Goal: Information Seeking & Learning: Learn about a topic

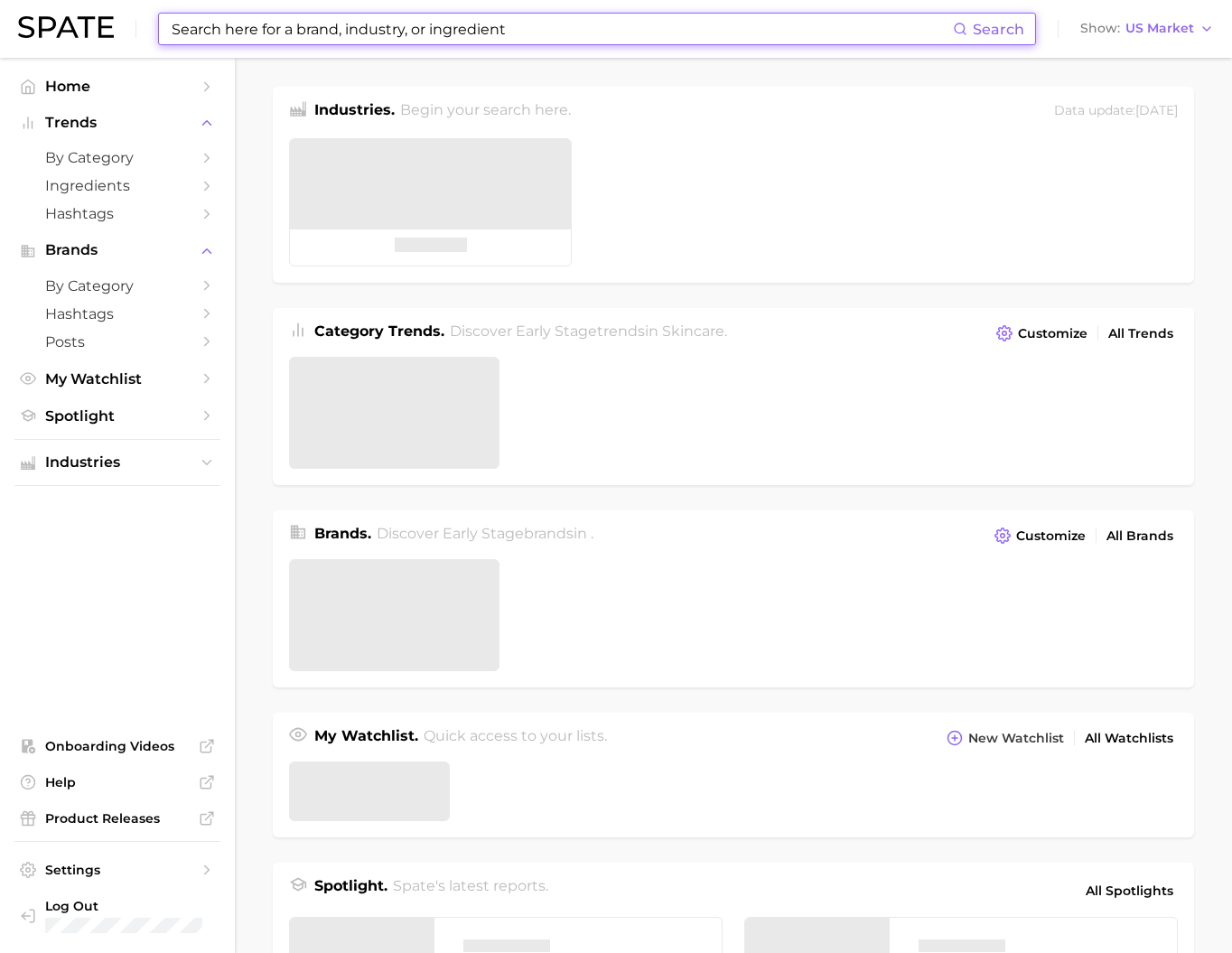
click at [440, 37] on input at bounding box center [561, 29] width 784 height 31
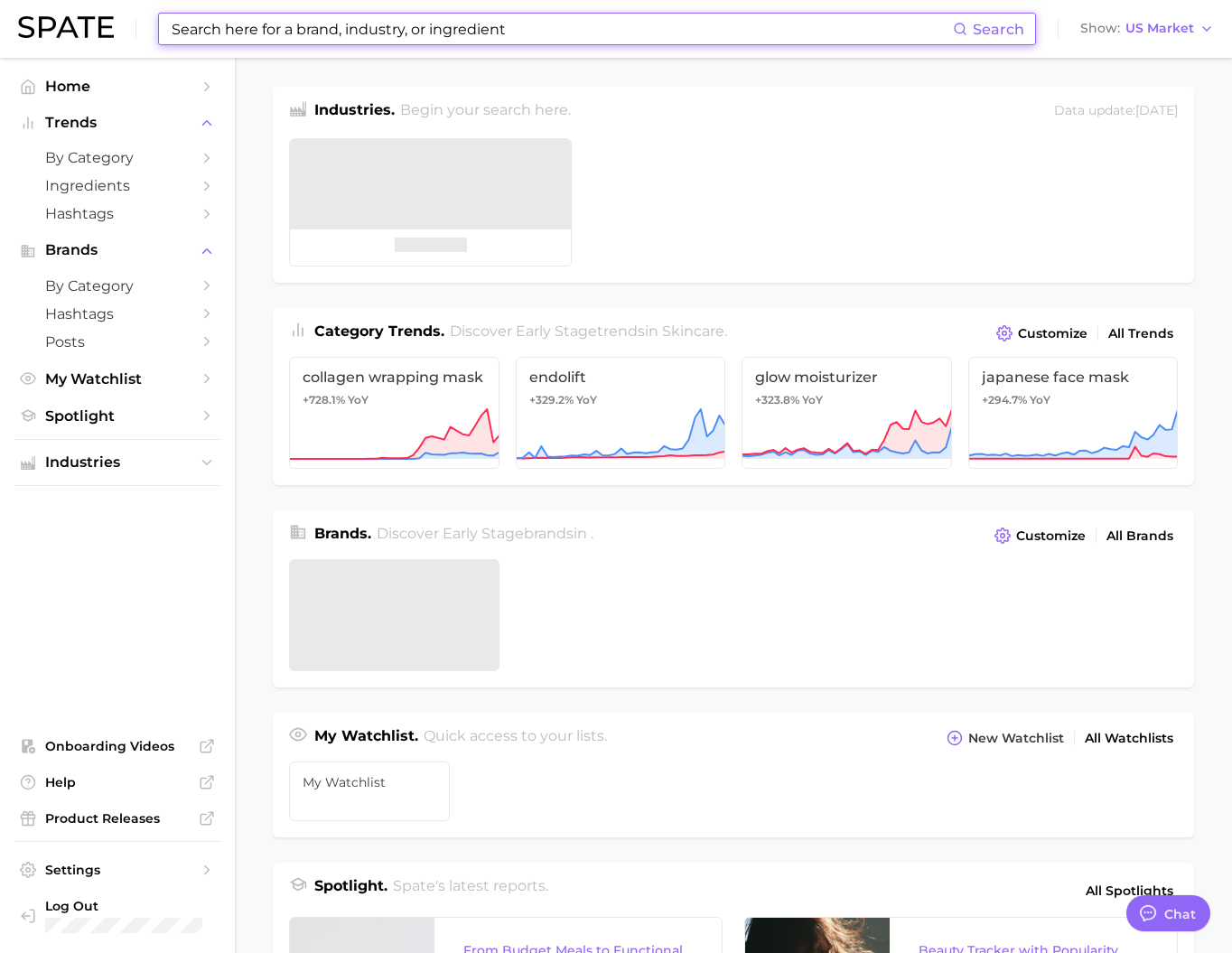
type input "ㅛ"
type textarea "x"
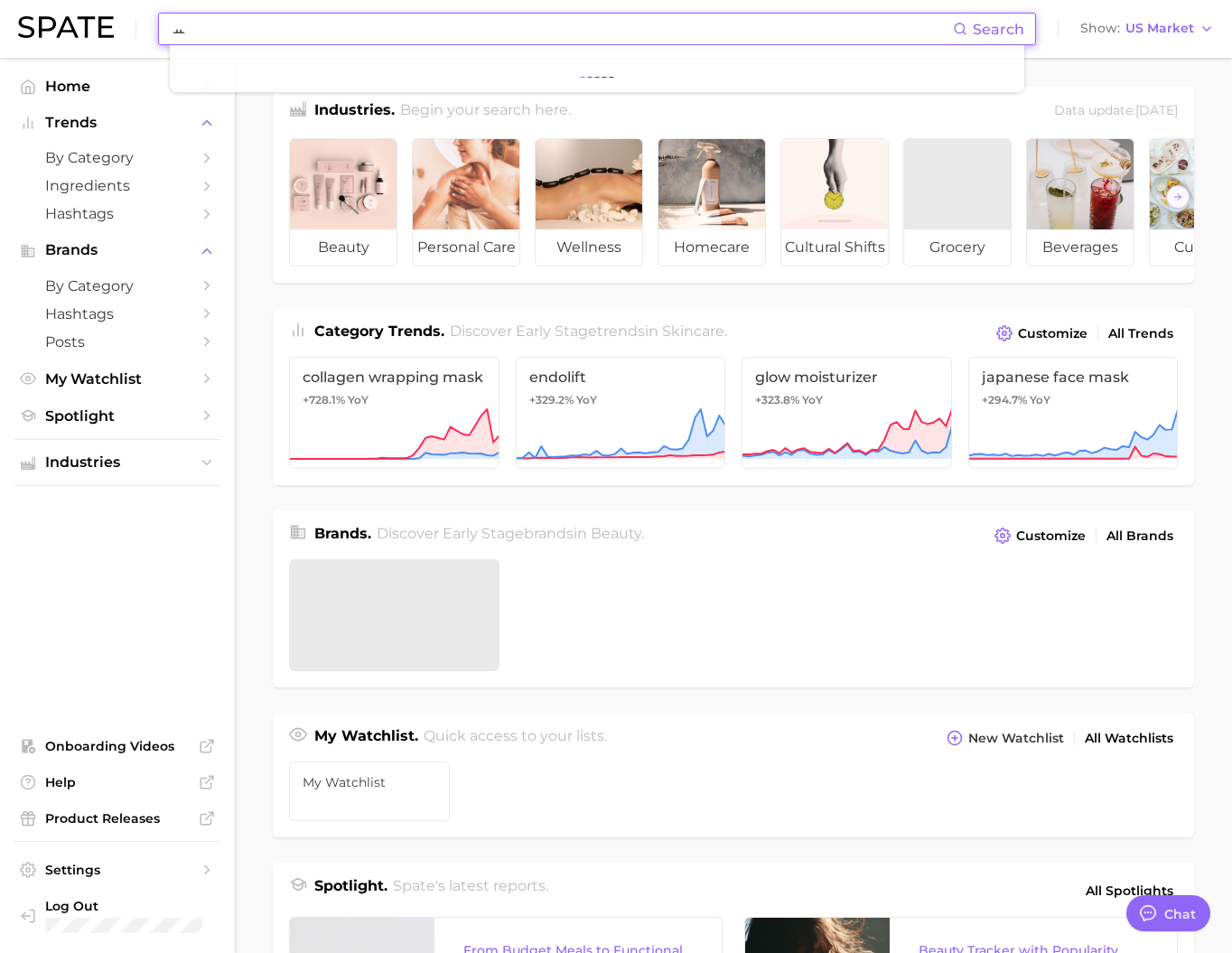
scroll to position [2681, 0]
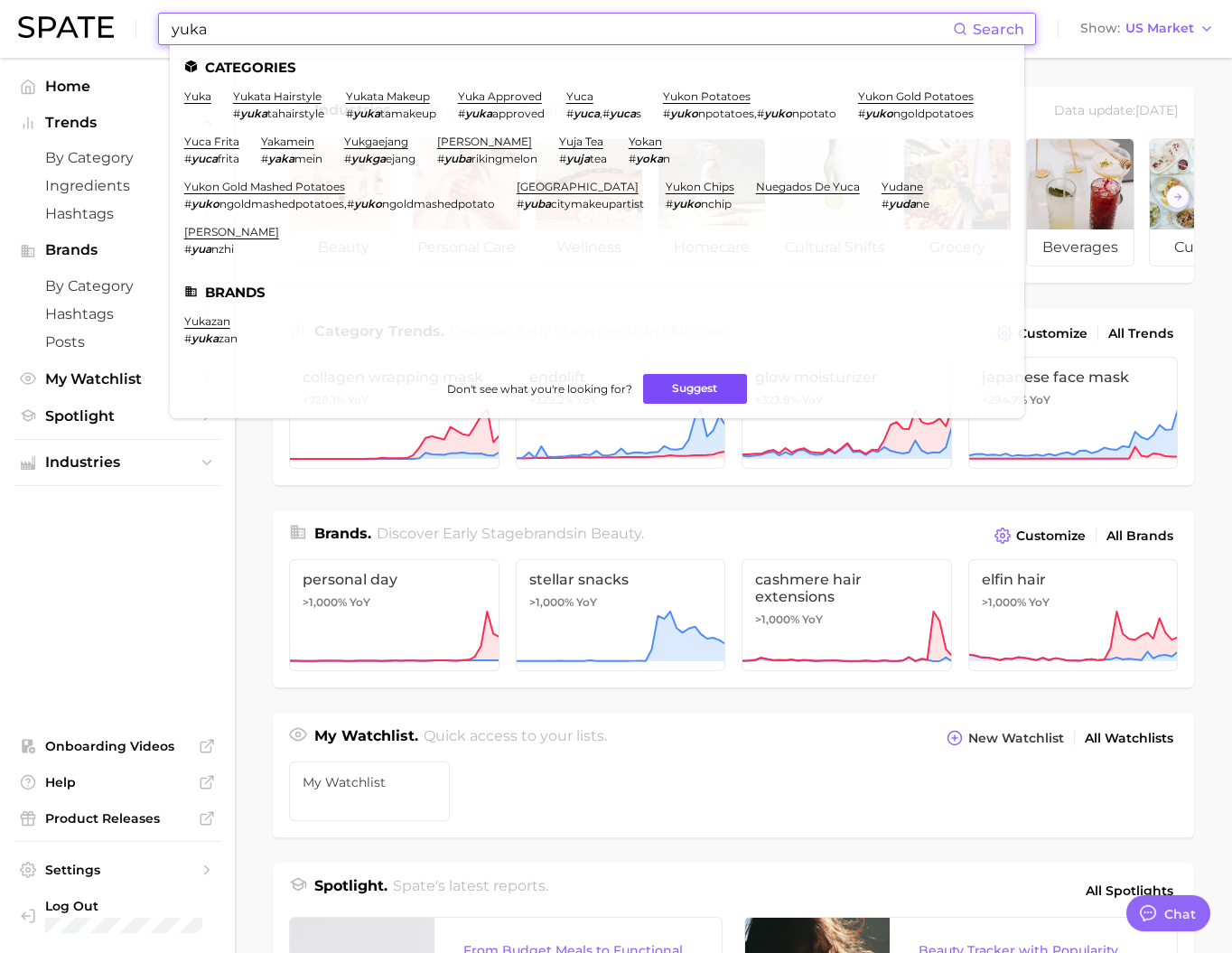
type input "yuka"
click at [697, 404] on button "Suggest" at bounding box center [694, 388] width 104 height 30
click at [211, 97] on link "yuka" at bounding box center [198, 96] width 27 height 14
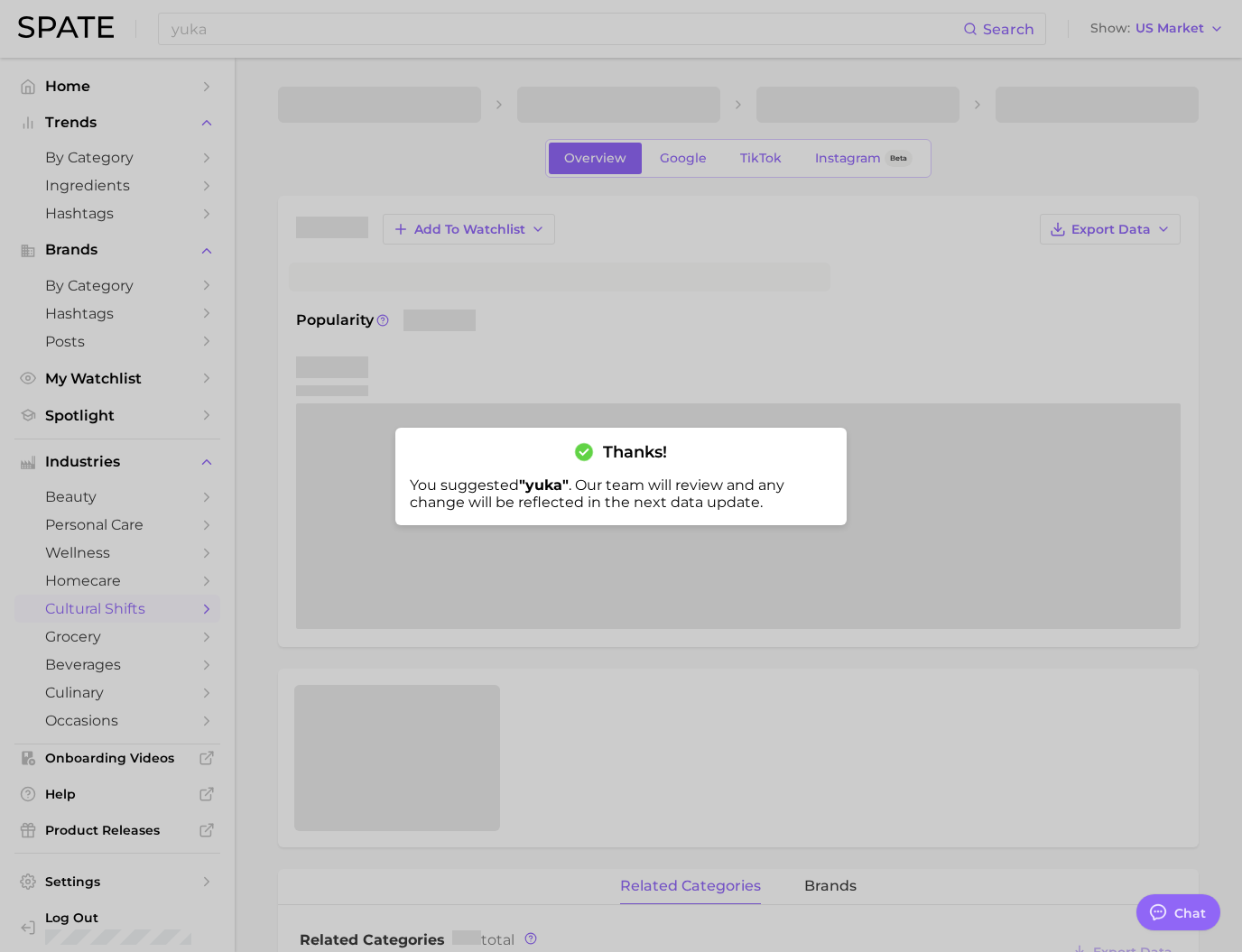
type textarea "x"
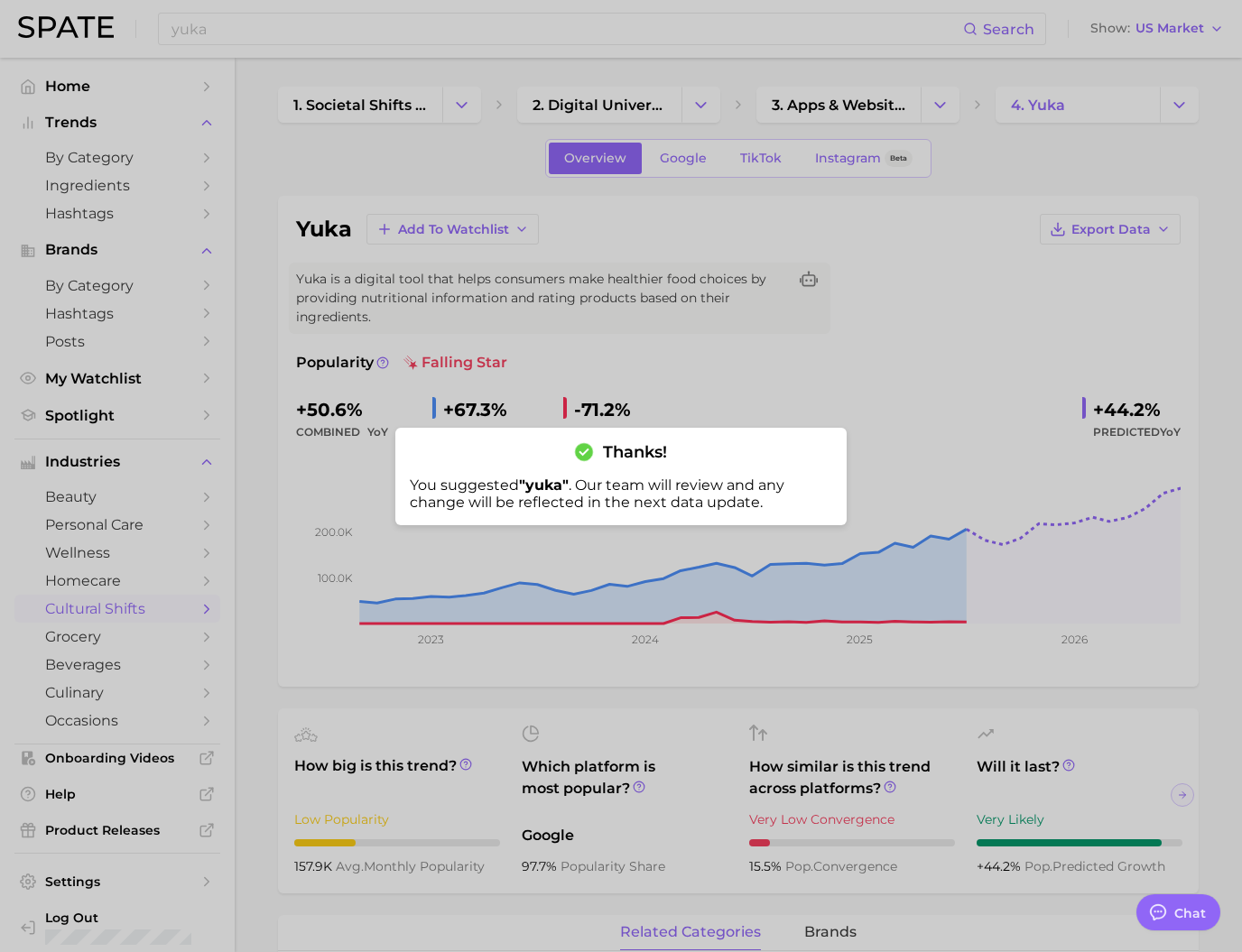
click at [561, 474] on div "Thanks! You suggested " yuka " . Our team will review and any change will be re…" at bounding box center [621, 476] width 451 height 98
click at [520, 383] on div at bounding box center [621, 476] width 1242 height 952
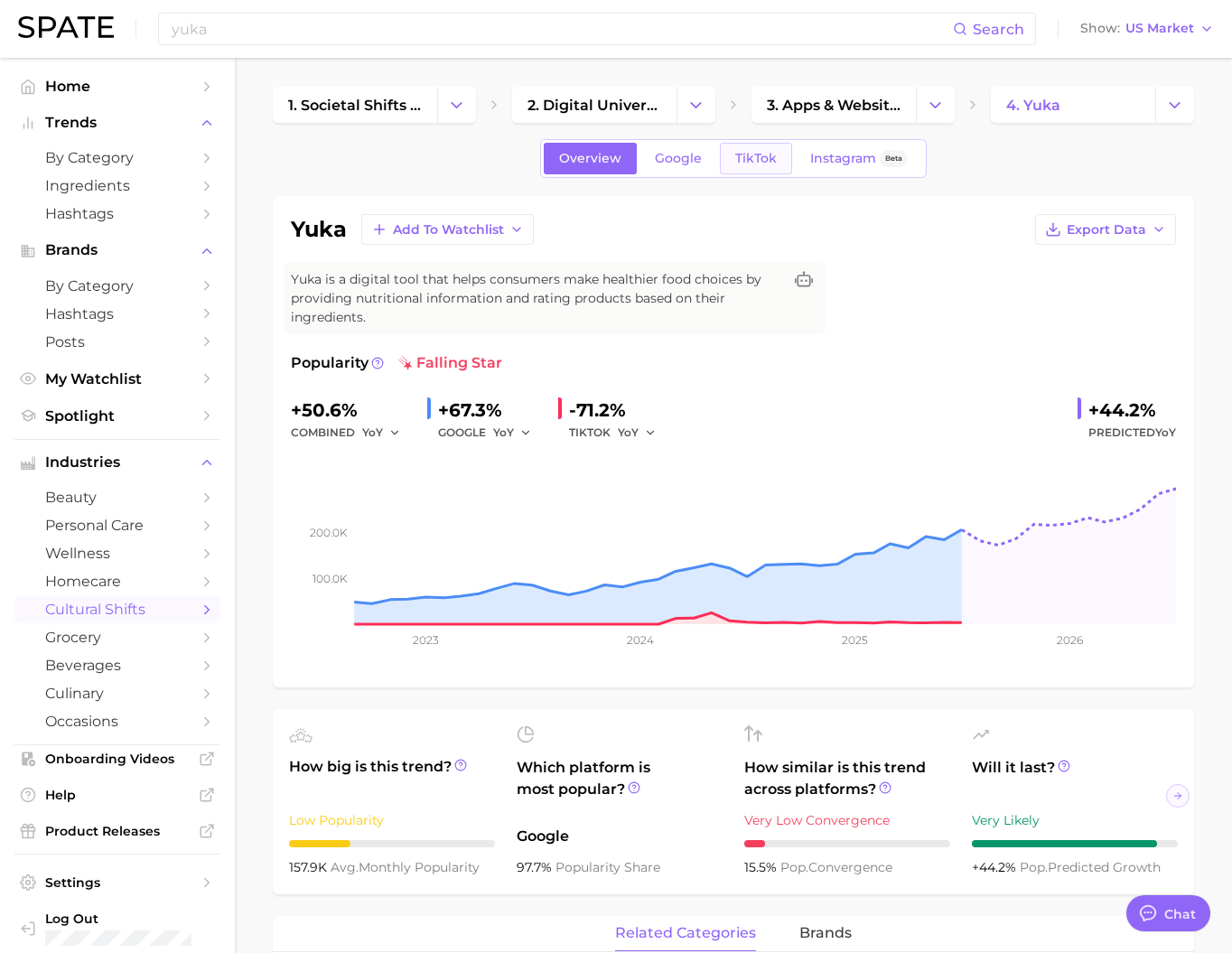
click at [768, 167] on span "TikTok" at bounding box center [755, 159] width 42 height 15
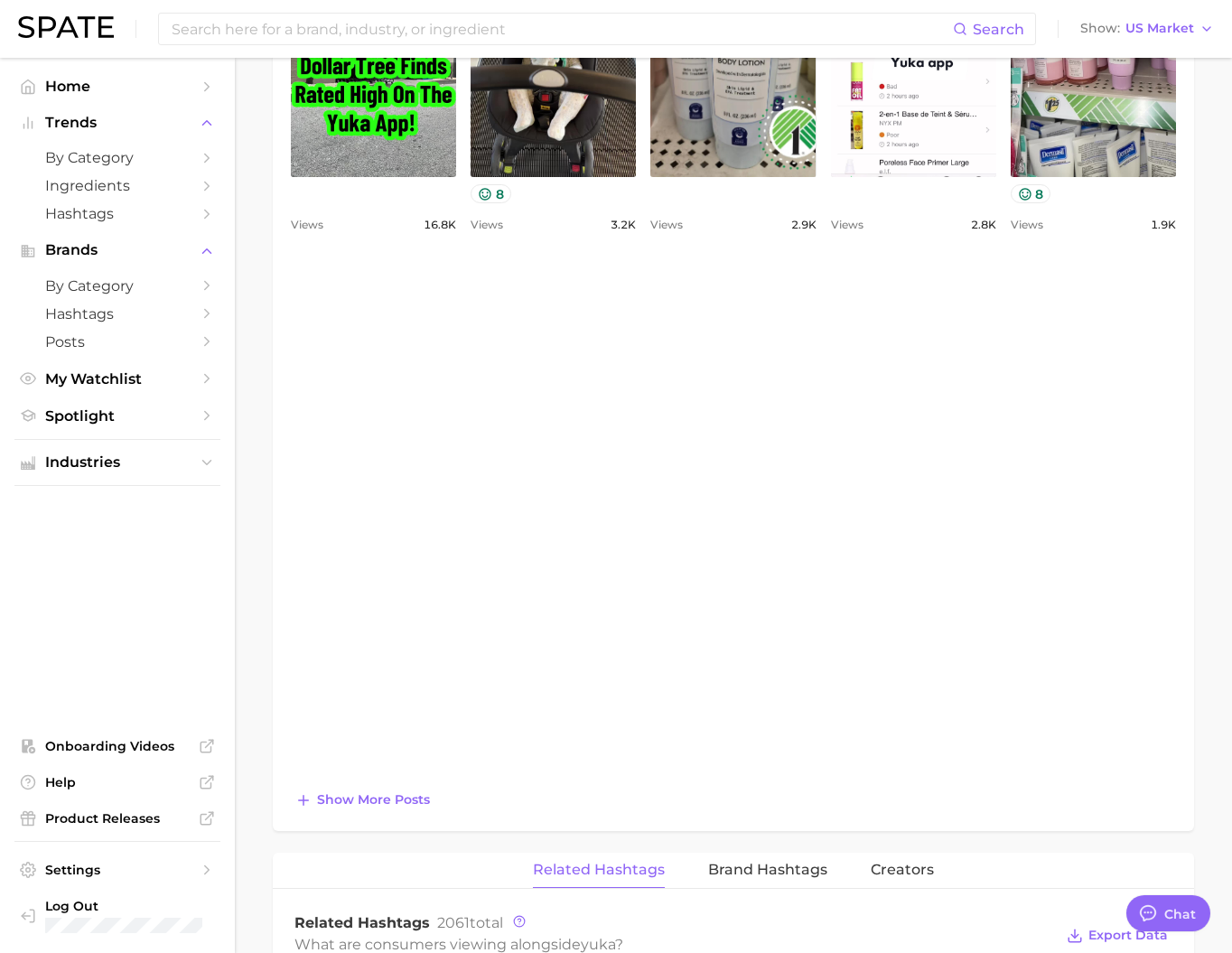
scroll to position [1277, 0]
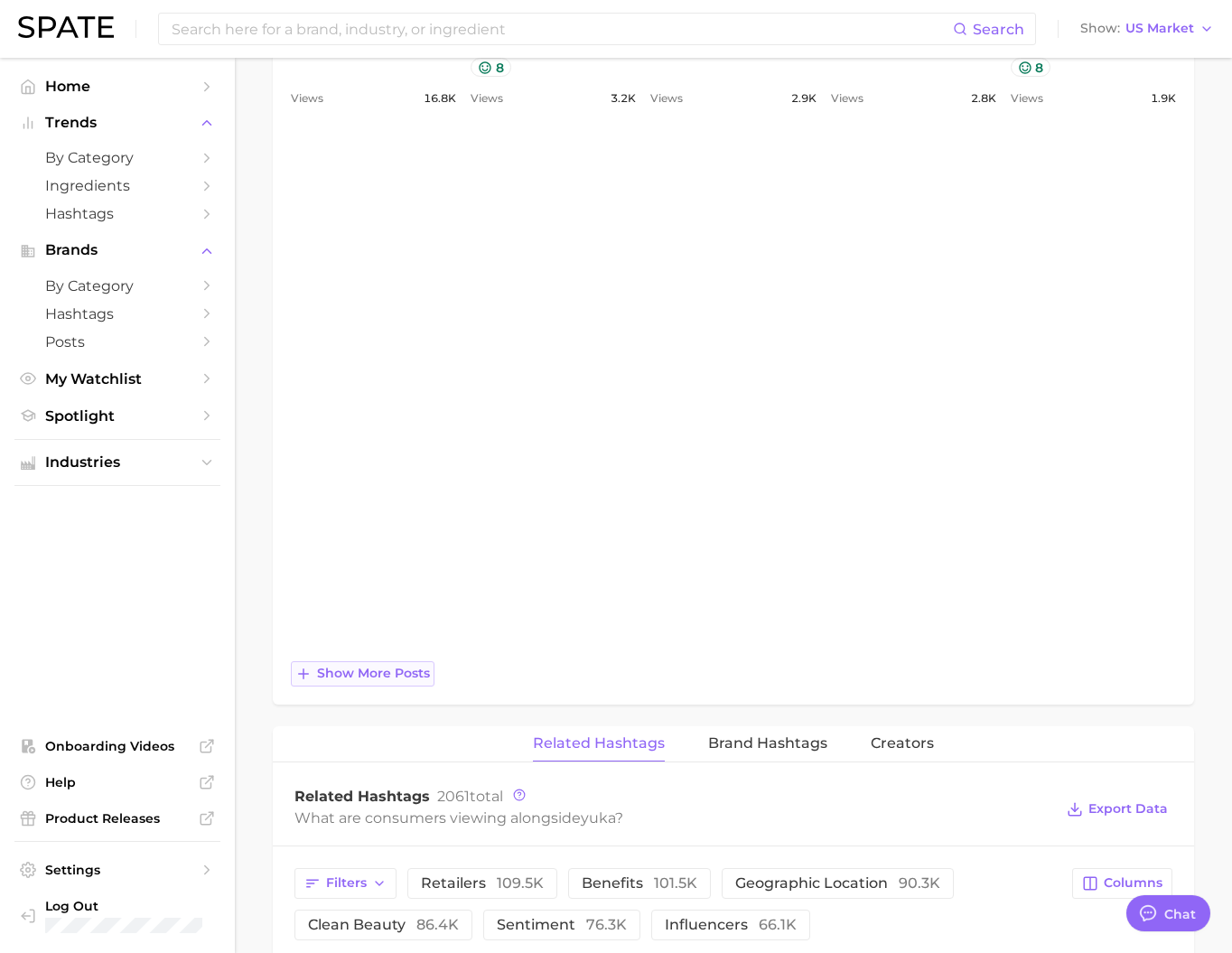
click at [384, 681] on span "Show more posts" at bounding box center [373, 673] width 113 height 15
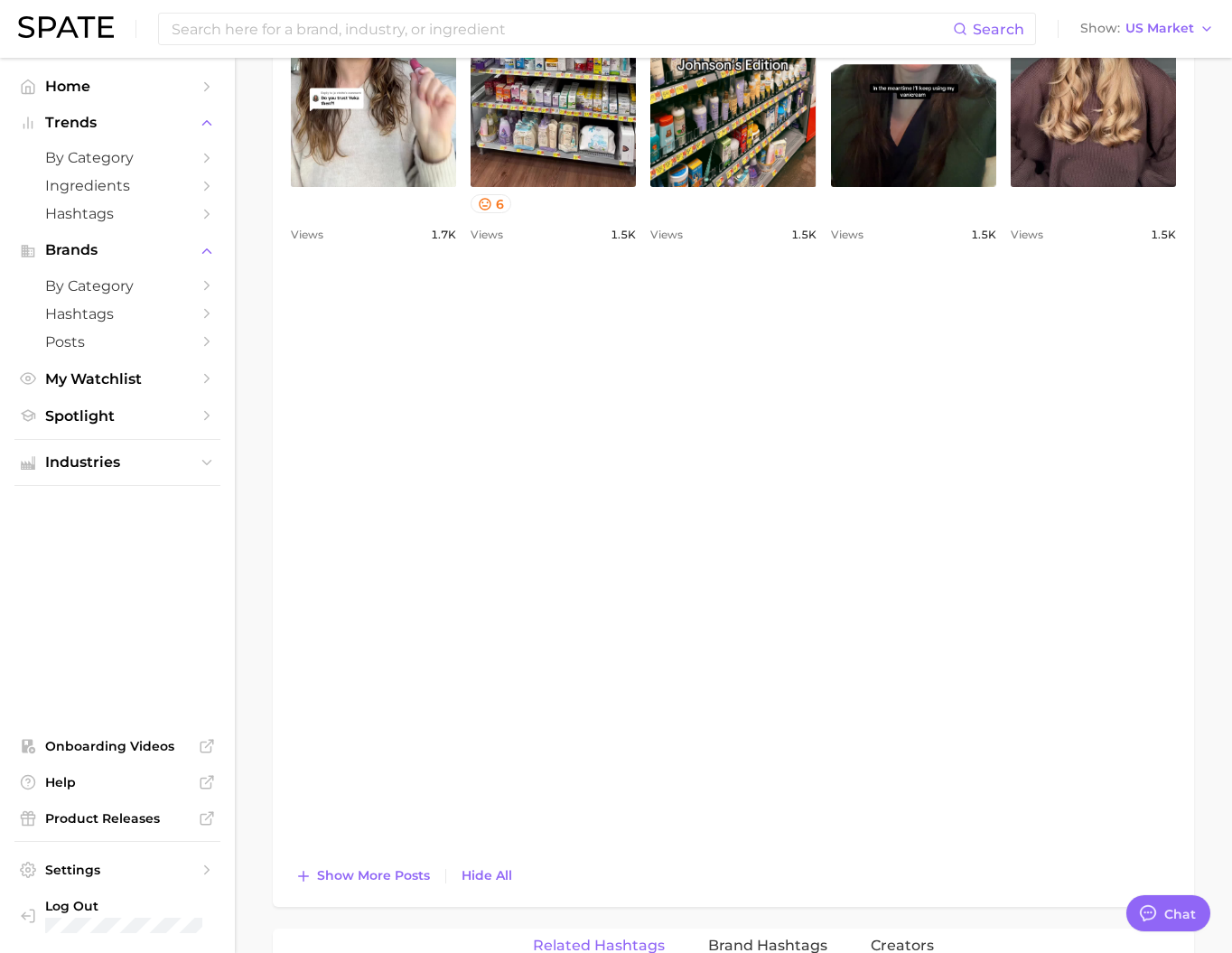
scroll to position [1910, 0]
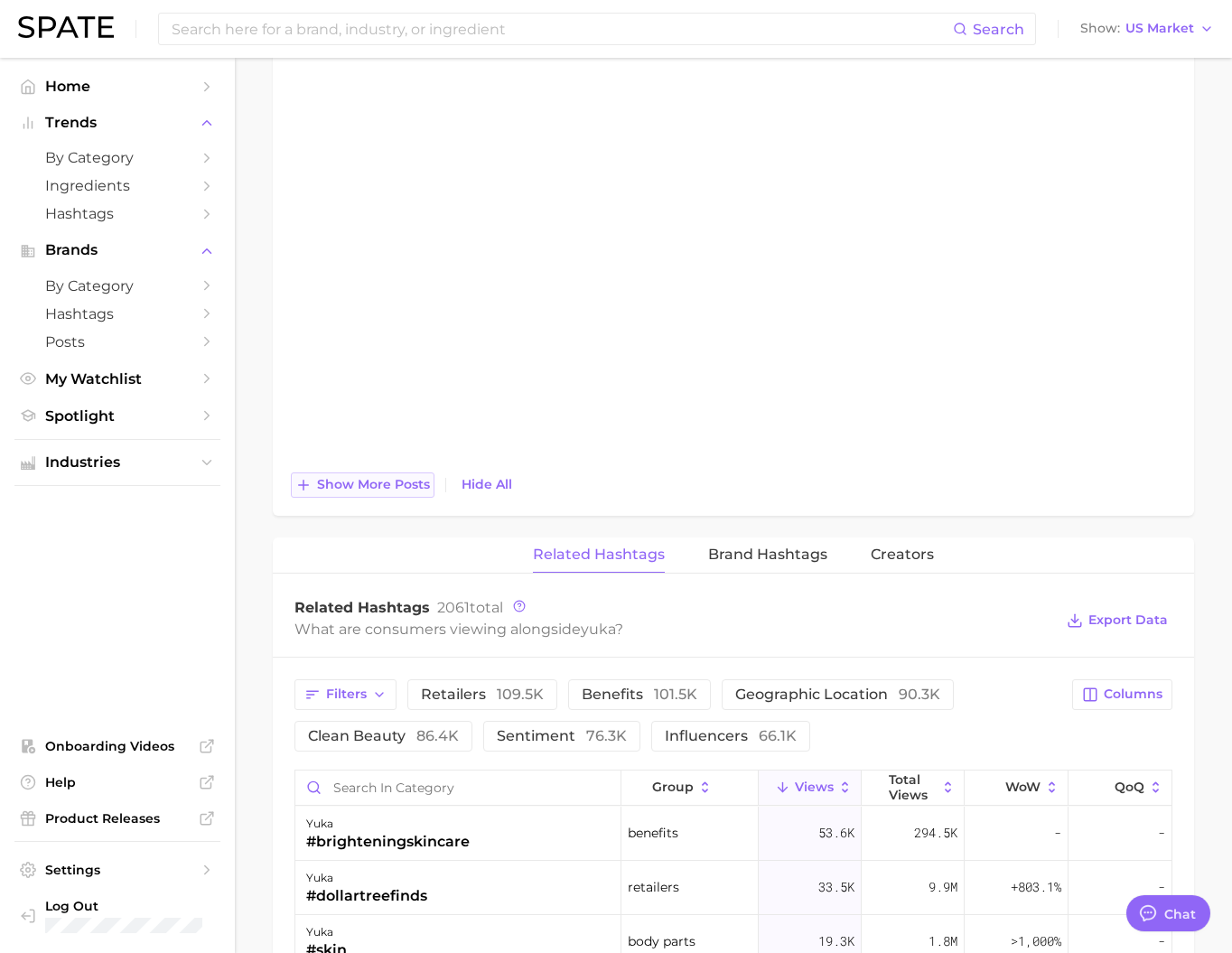
click at [406, 492] on span "Show more posts" at bounding box center [373, 485] width 113 height 15
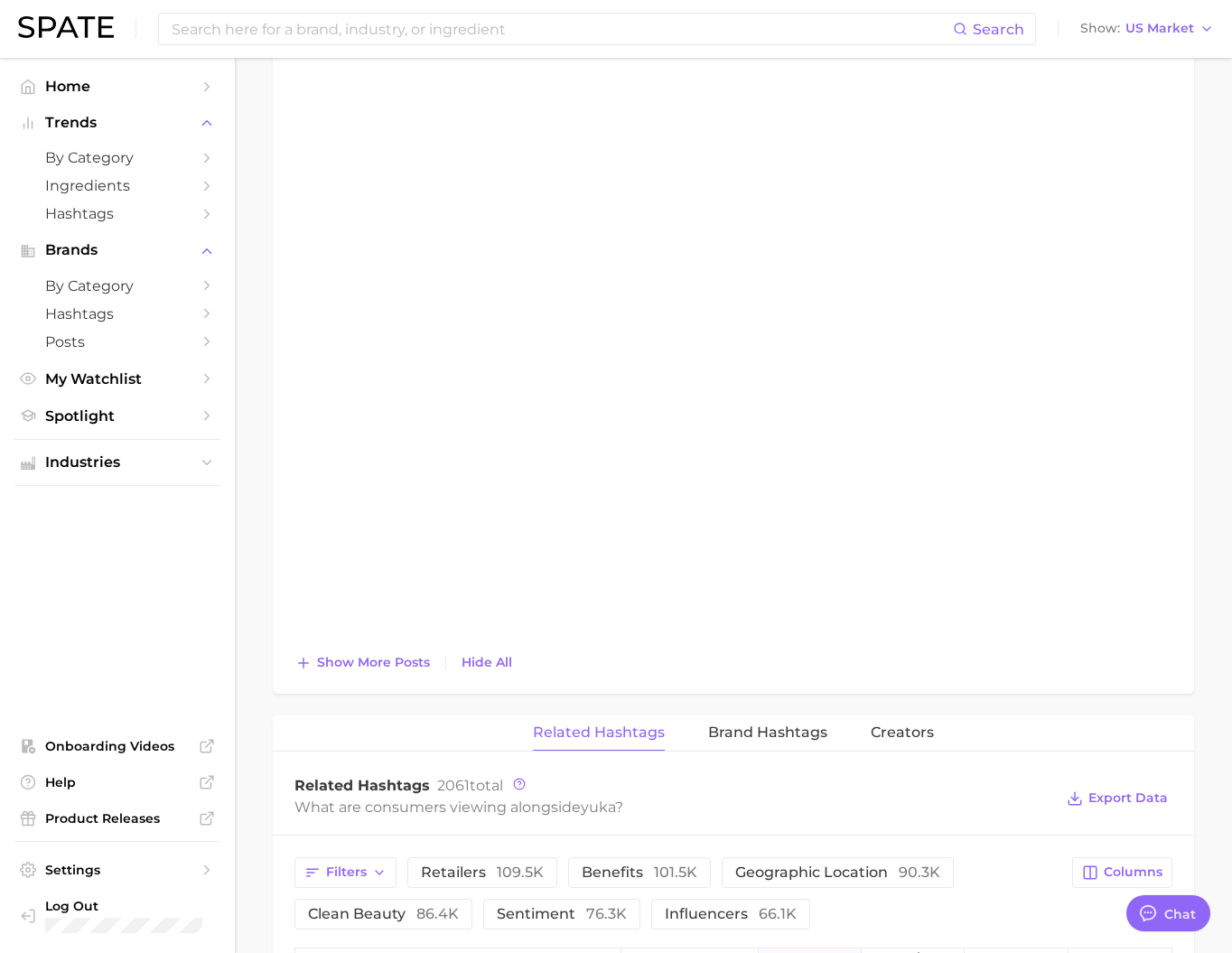
scroll to position [2192, 0]
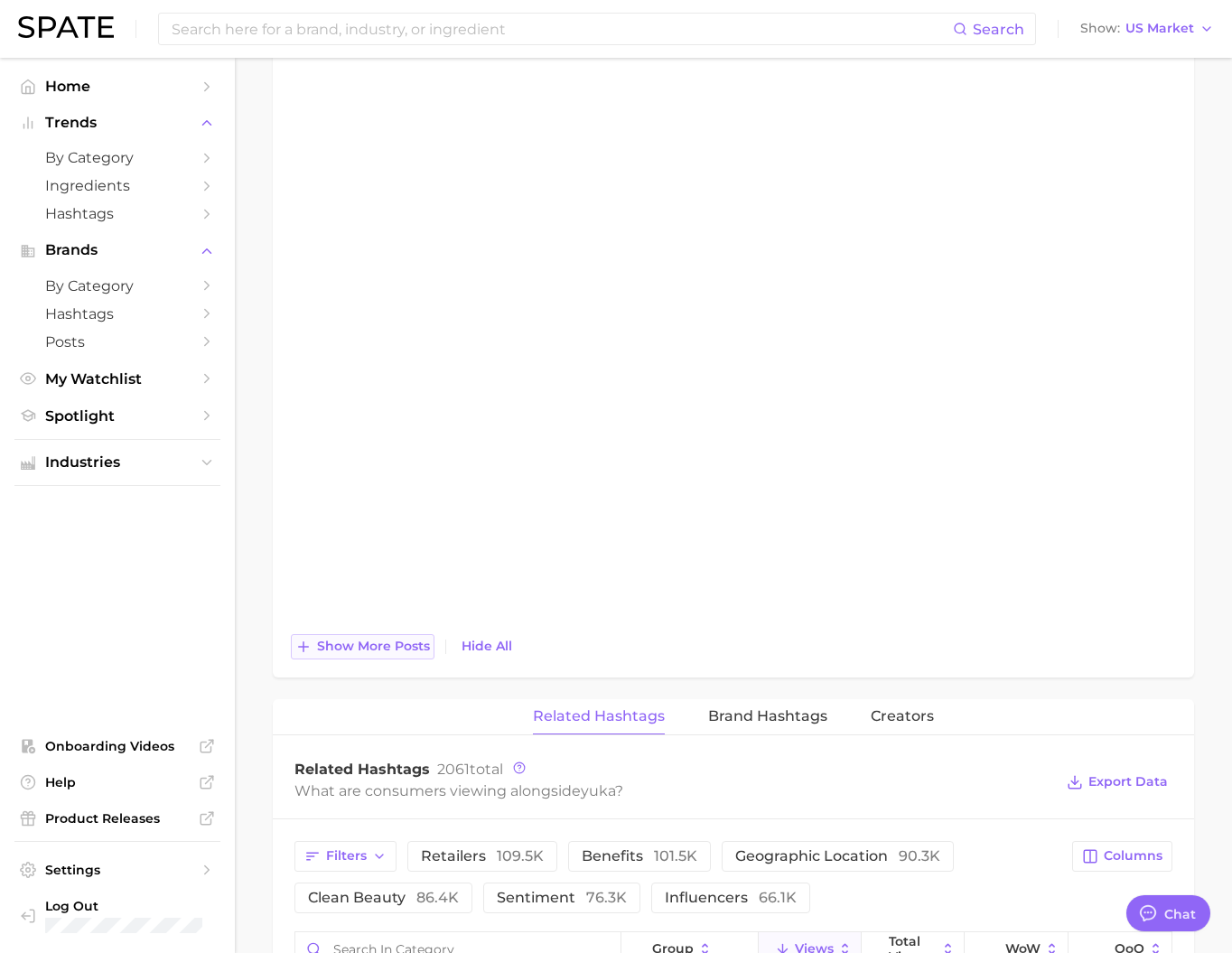
click at [383, 654] on span "Show more posts" at bounding box center [373, 647] width 113 height 15
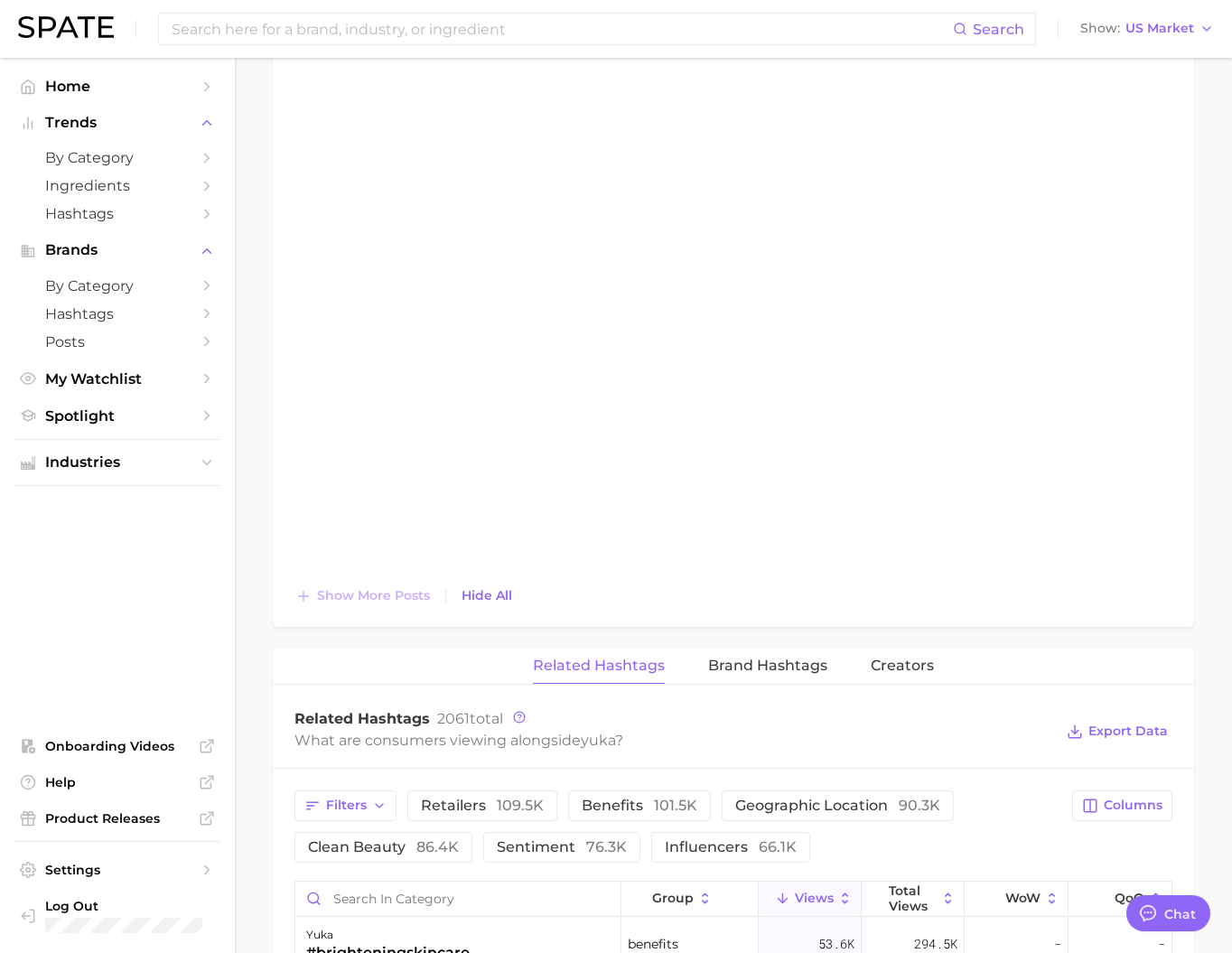
scroll to position [2737, 0]
